Goal: Check status: Check status

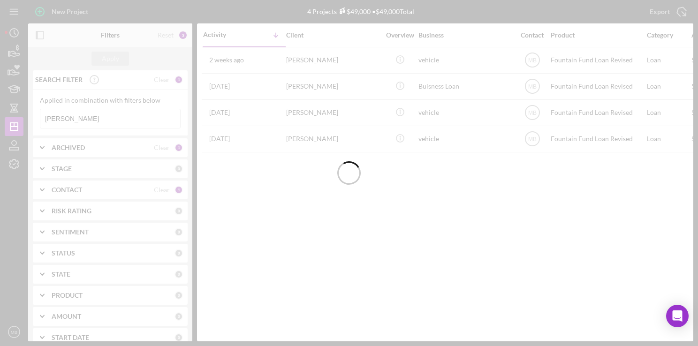
click at [105, 118] on div at bounding box center [349, 173] width 698 height 346
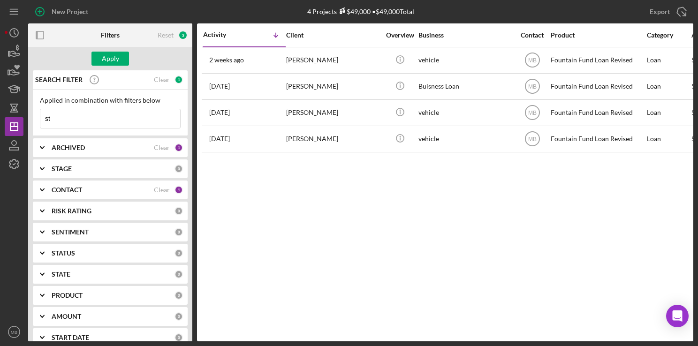
type input "s"
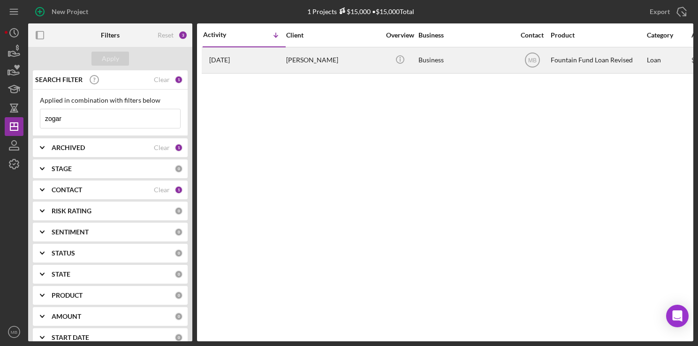
type input "zogar"
click at [308, 58] on div "[PERSON_NAME]" at bounding box center [333, 60] width 94 height 25
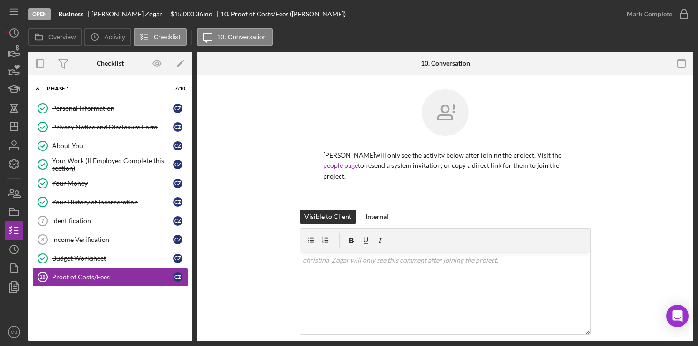
click at [74, 273] on div "Proof of Costs/Fees" at bounding box center [112, 277] width 121 height 8
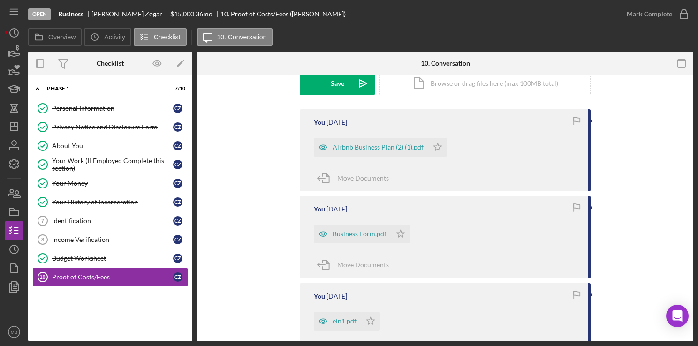
scroll to position [272, 0]
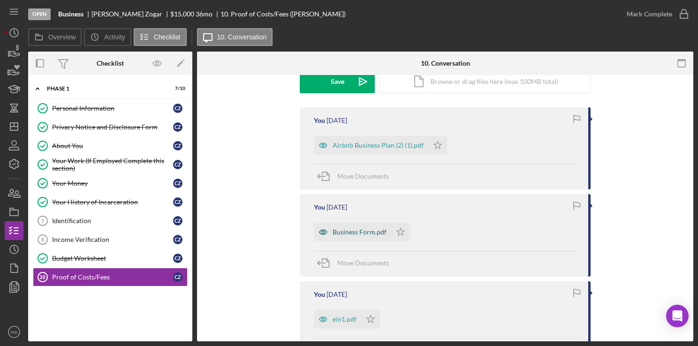
click at [372, 232] on div "Business Form.pdf" at bounding box center [360, 232] width 54 height 8
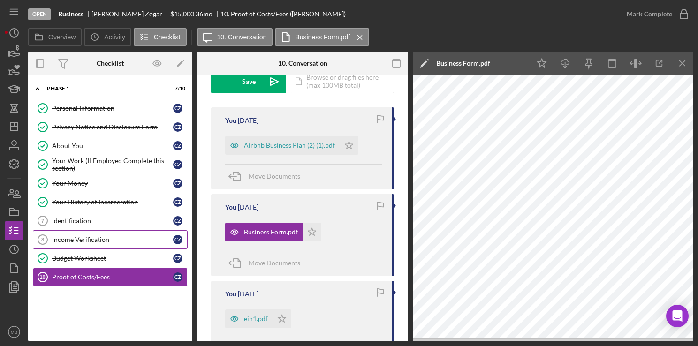
click at [101, 236] on div "Income Verification" at bounding box center [112, 240] width 121 height 8
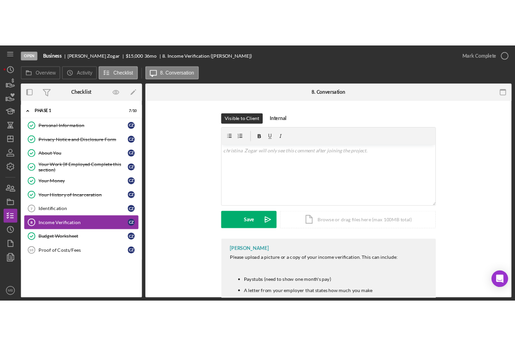
scroll to position [99, 0]
